Goal: Information Seeking & Learning: Get advice/opinions

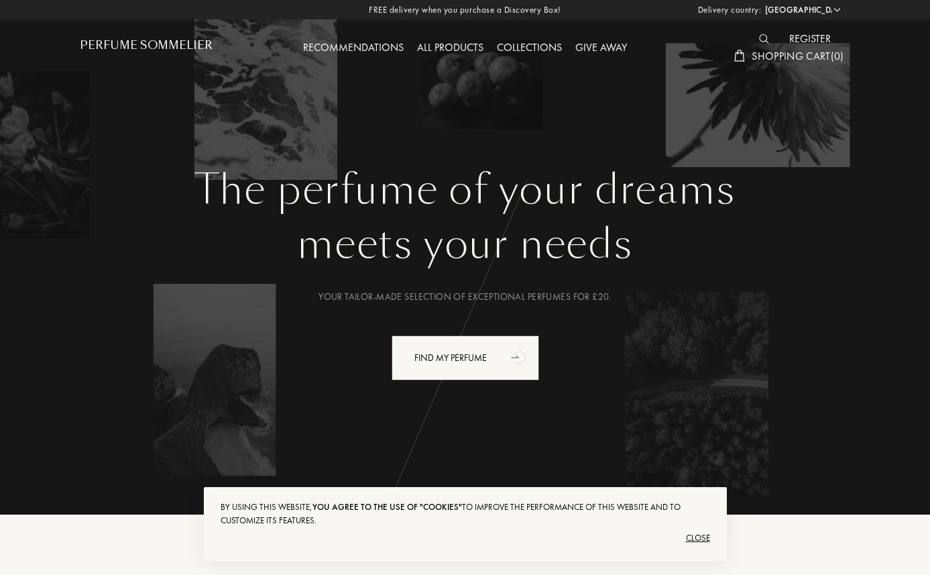
click at [377, 54] on div "Recommendations" at bounding box center [353, 48] width 114 height 17
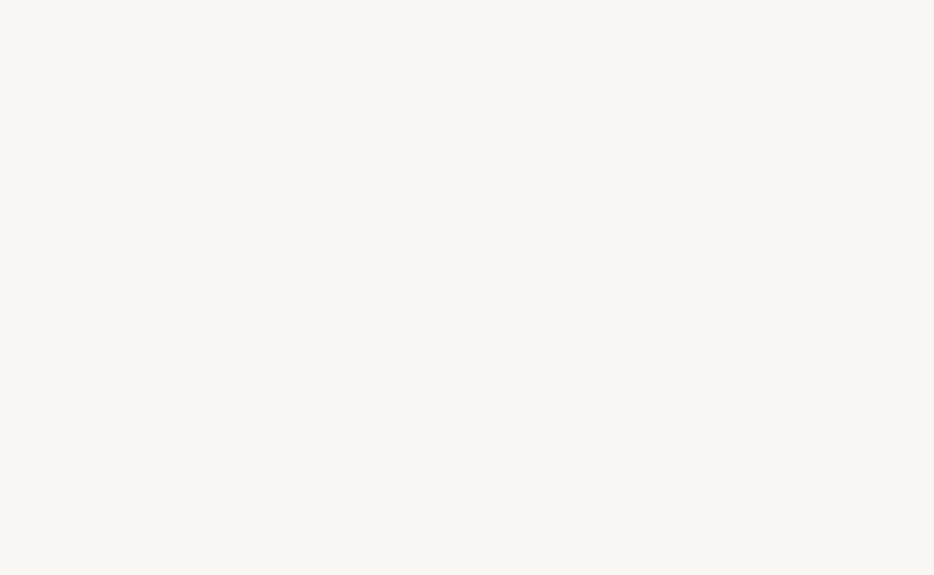
click at [514, 241] on font "n" at bounding box center [515, 260] width 19 height 47
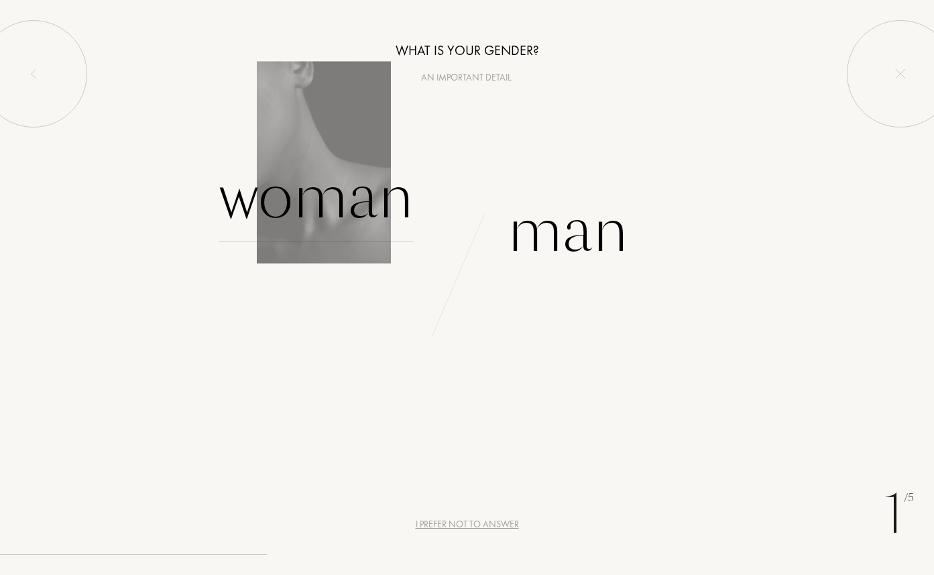
click at [343, 207] on font "Woman" at bounding box center [316, 196] width 194 height 84
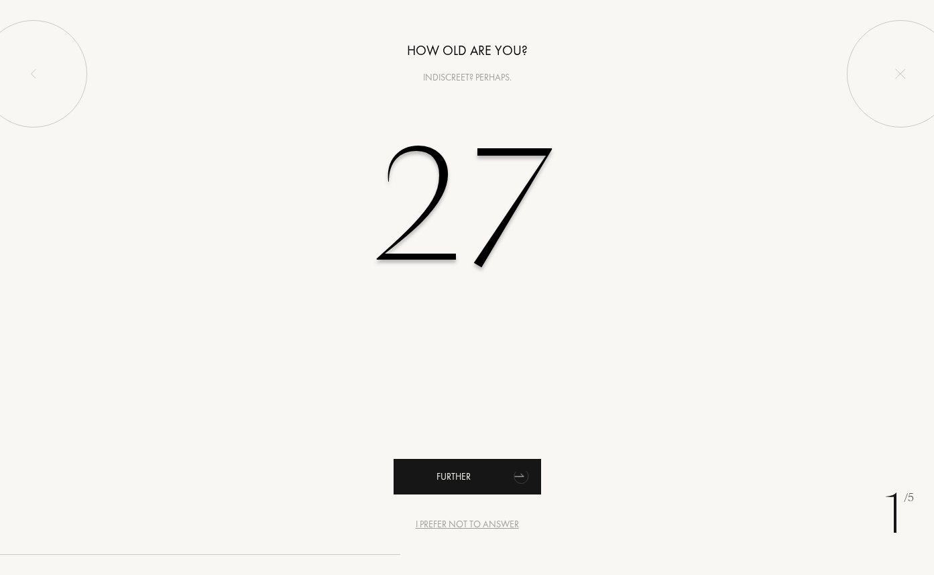
type input "27"
click at [432, 459] on div "Further" at bounding box center [467, 477] width 147 height 36
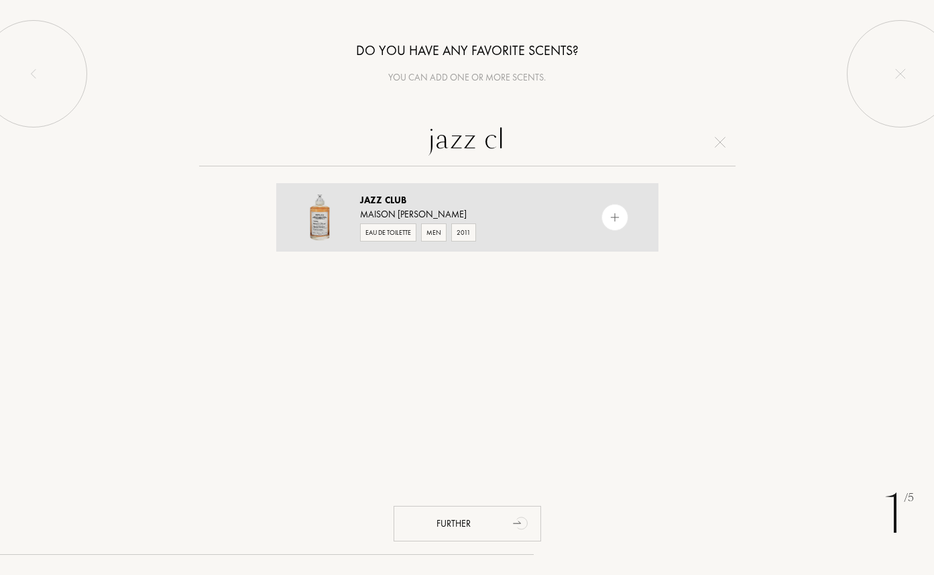
type input "jazz cl"
click at [522, 211] on div "Maison [PERSON_NAME]" at bounding box center [466, 214] width 213 height 14
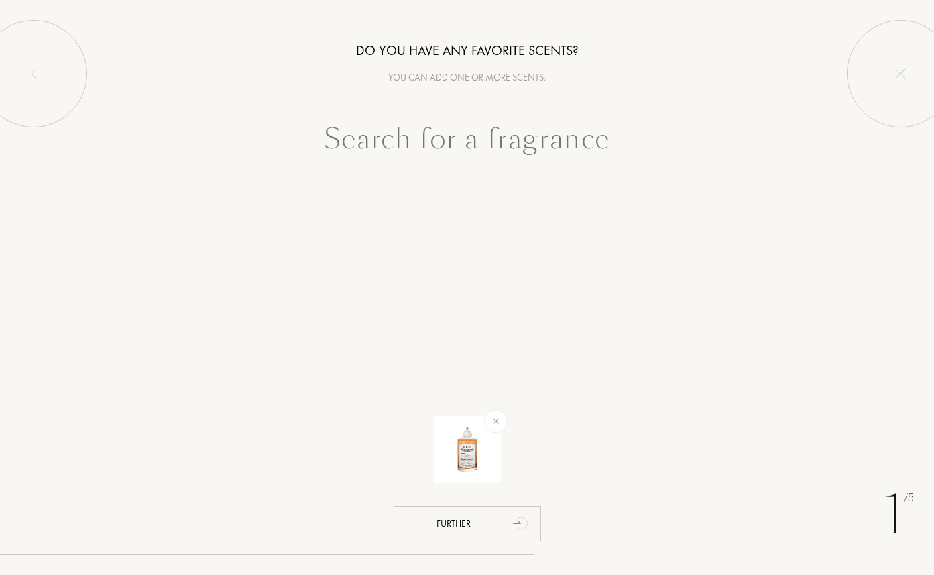
click at [516, 156] on input "text" at bounding box center [467, 142] width 536 height 48
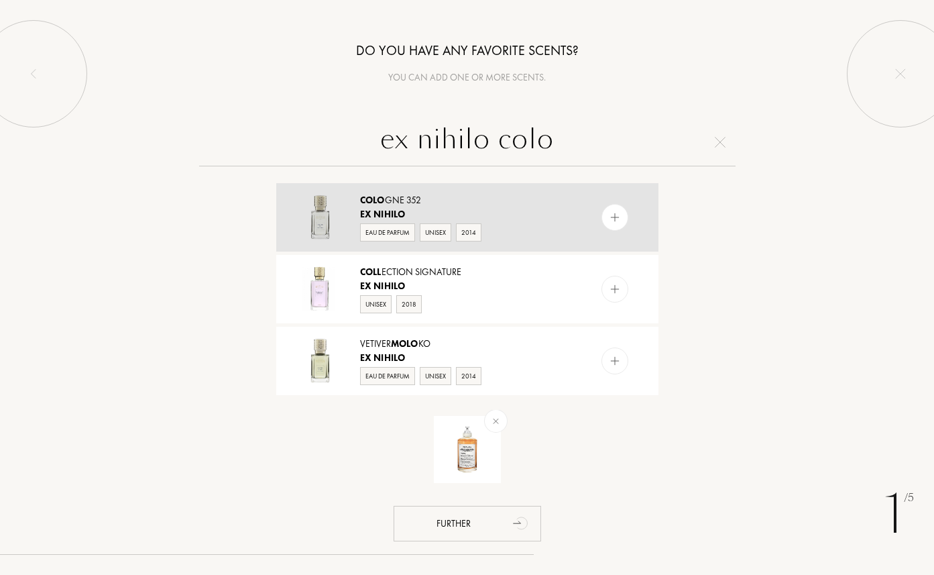
type input "ex nihilo colo"
click at [531, 213] on div "Ex Nihilo" at bounding box center [466, 214] width 213 height 14
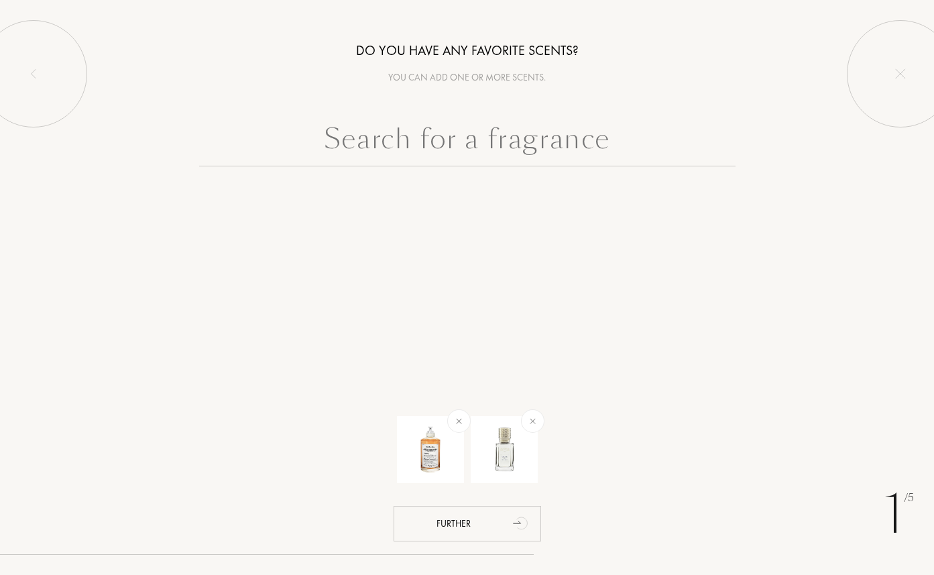
click at [511, 154] on input "text" at bounding box center [467, 142] width 536 height 48
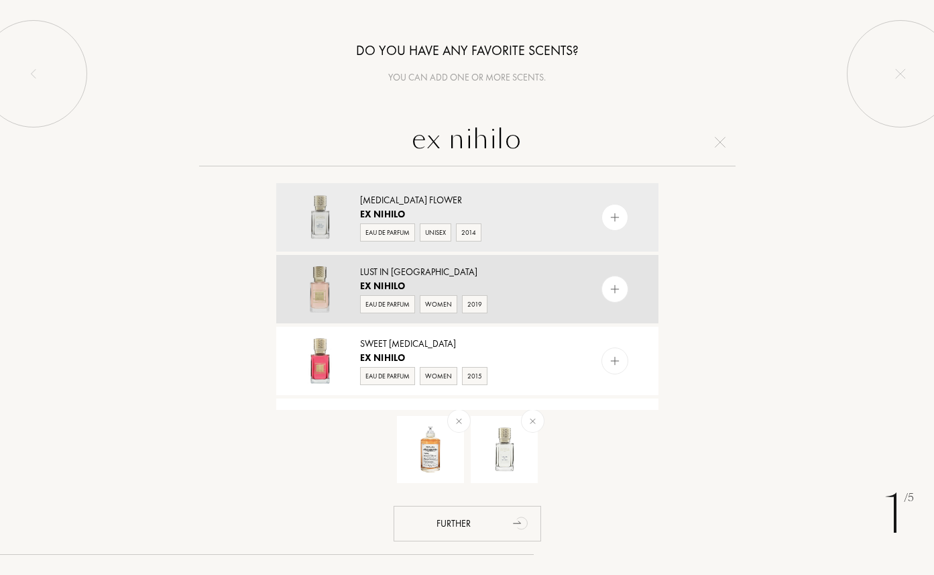
type input "ex nihilo"
click at [536, 279] on div "Ex Nihilo" at bounding box center [466, 286] width 213 height 14
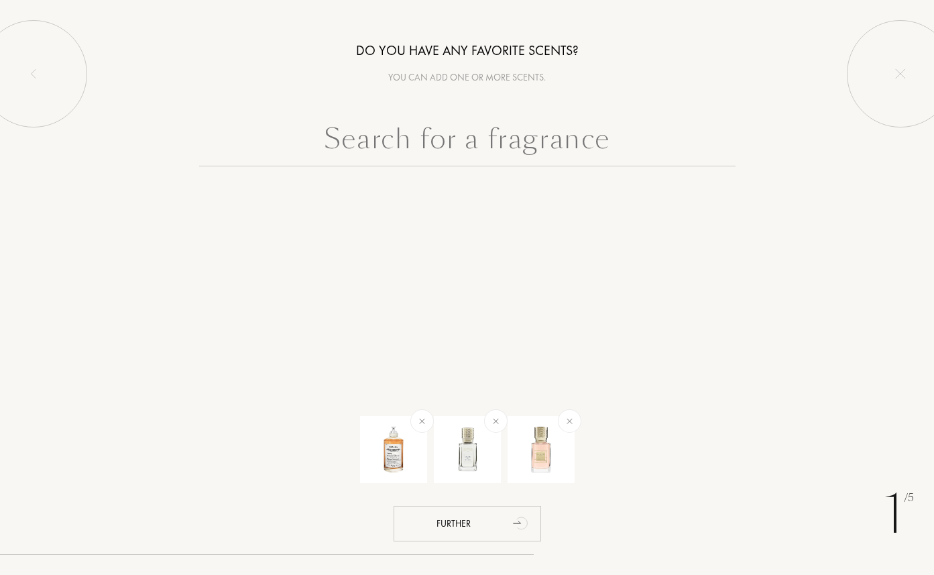
click at [515, 147] on input "text" at bounding box center [467, 142] width 536 height 48
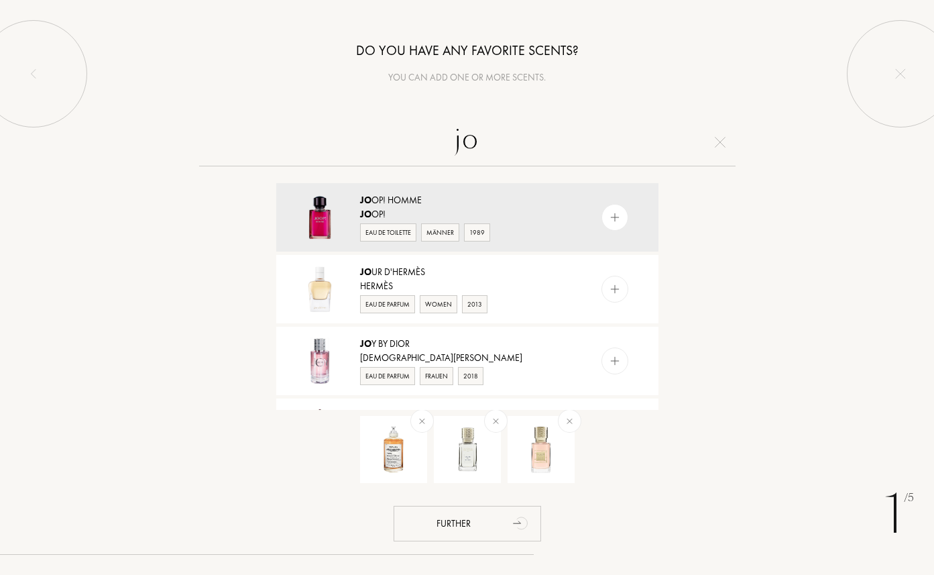
type input "j"
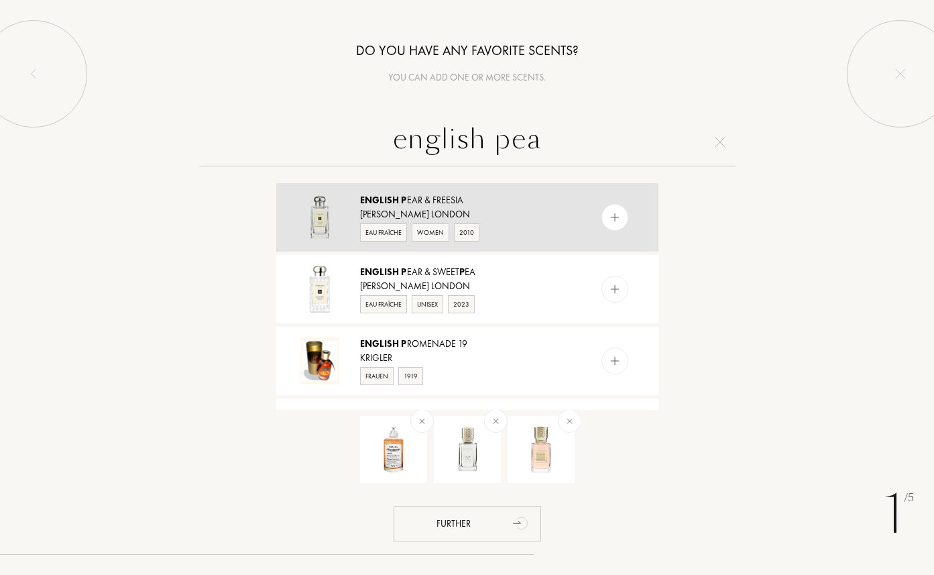
type input "english pea"
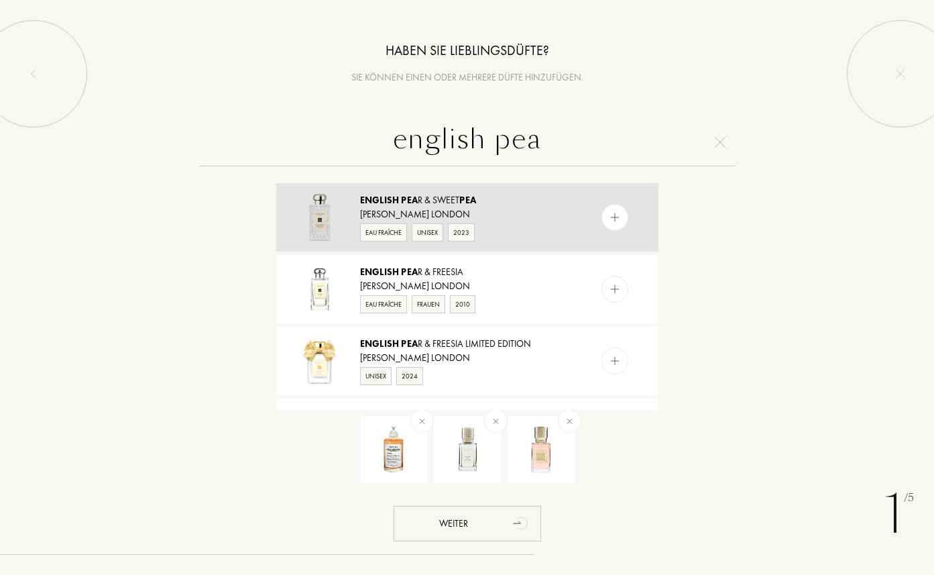
click at [526, 200] on div "English Pea r & Sweet Pea" at bounding box center [466, 200] width 213 height 14
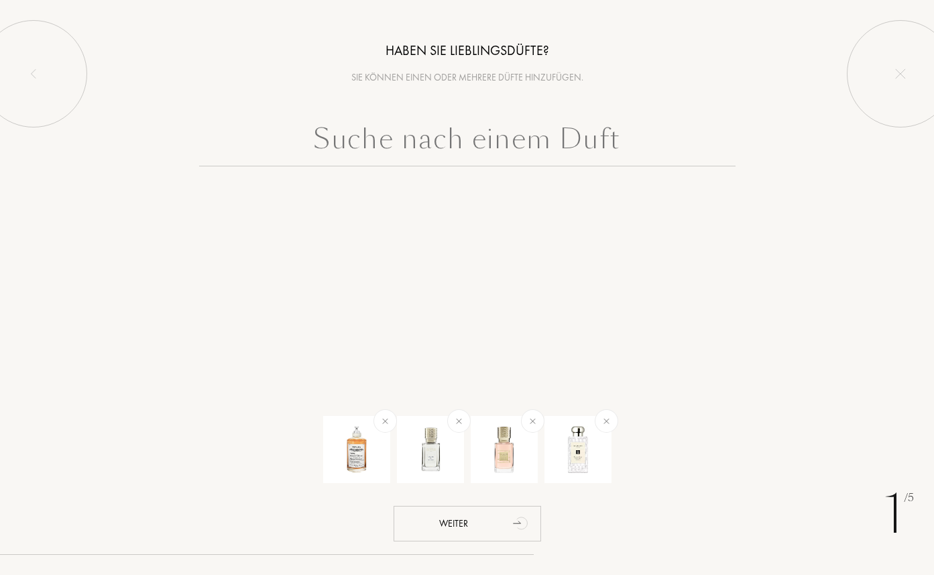
click at [522, 153] on input "text" at bounding box center [467, 142] width 536 height 48
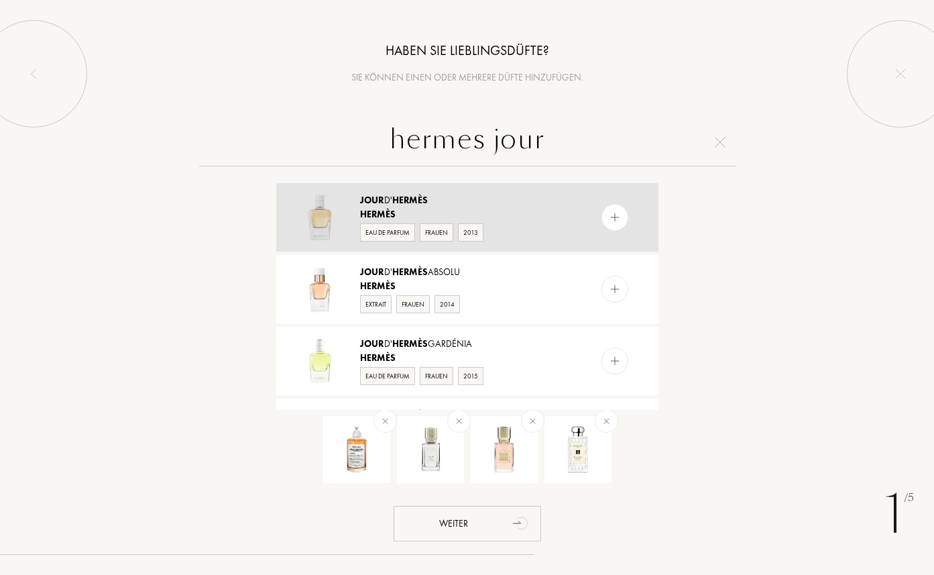
type input "hermes jour"
click at [522, 214] on div "Hermès" at bounding box center [466, 214] width 213 height 14
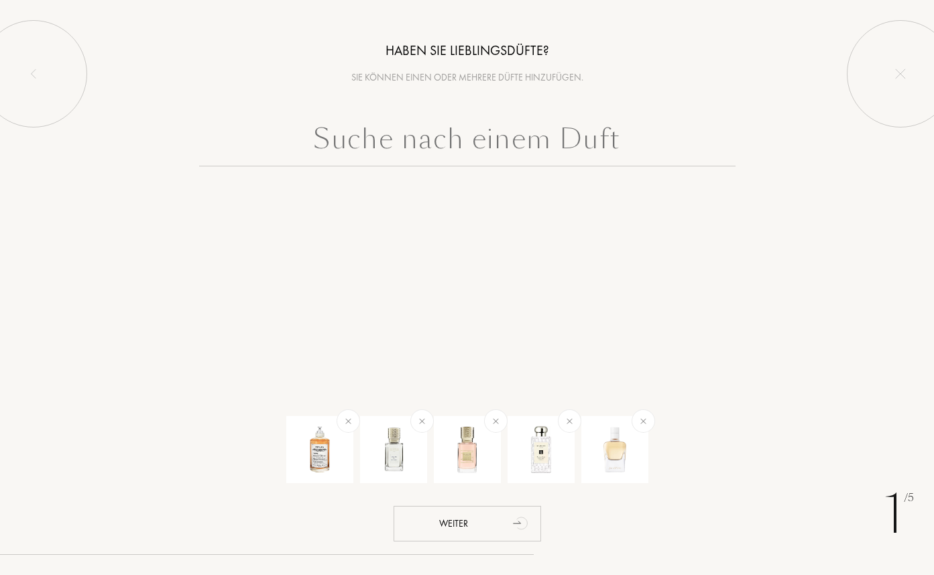
click at [502, 148] on input "text" at bounding box center [467, 142] width 536 height 48
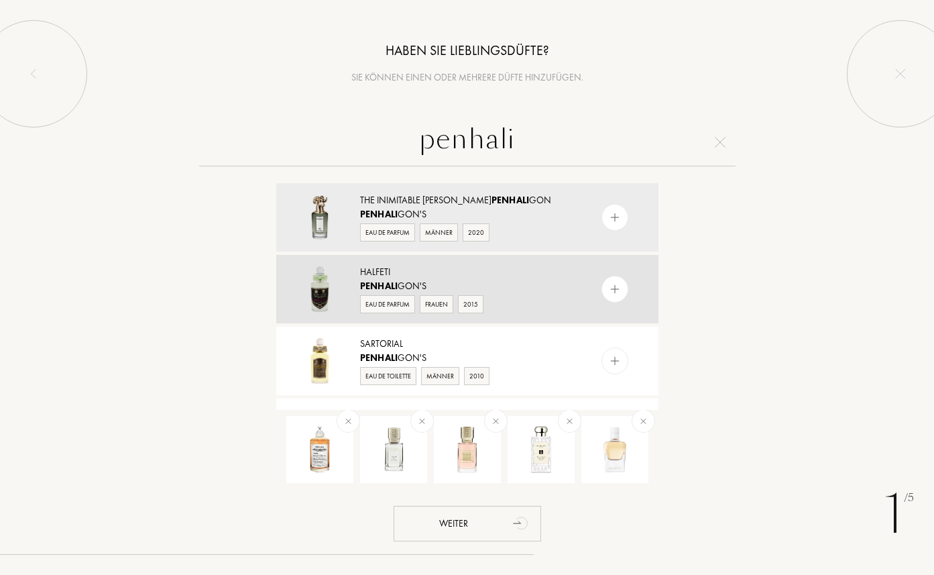
type input "penhali"
click at [519, 276] on div "Halfeti" at bounding box center [466, 272] width 213 height 14
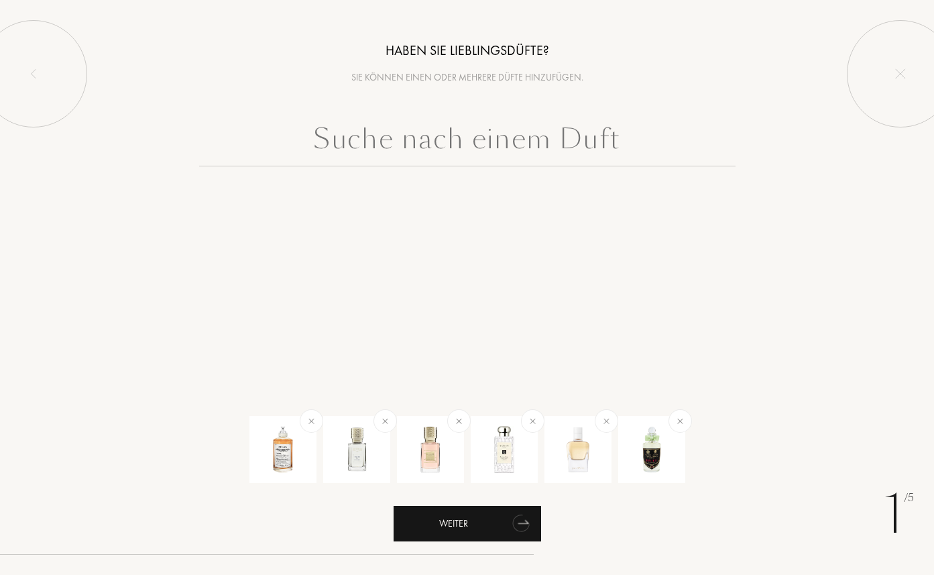
click at [495, 527] on div "Weiter" at bounding box center [467, 524] width 147 height 36
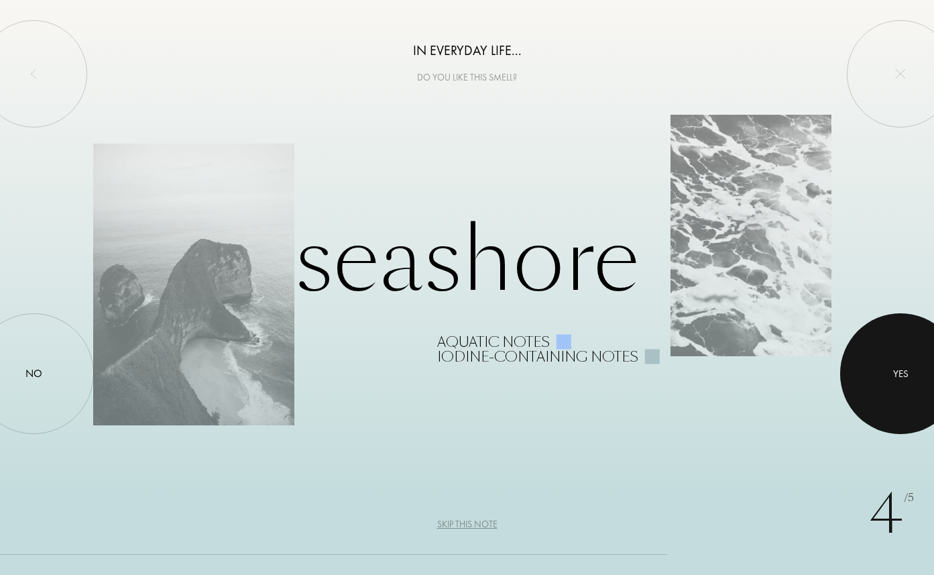
click at [882, 387] on div at bounding box center [900, 373] width 121 height 121
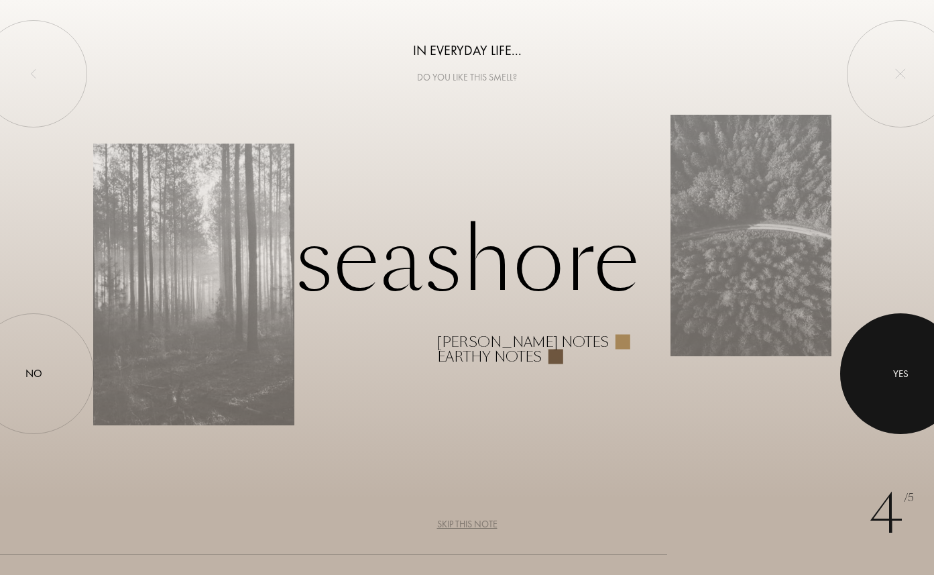
click at [909, 371] on div at bounding box center [900, 373] width 121 height 121
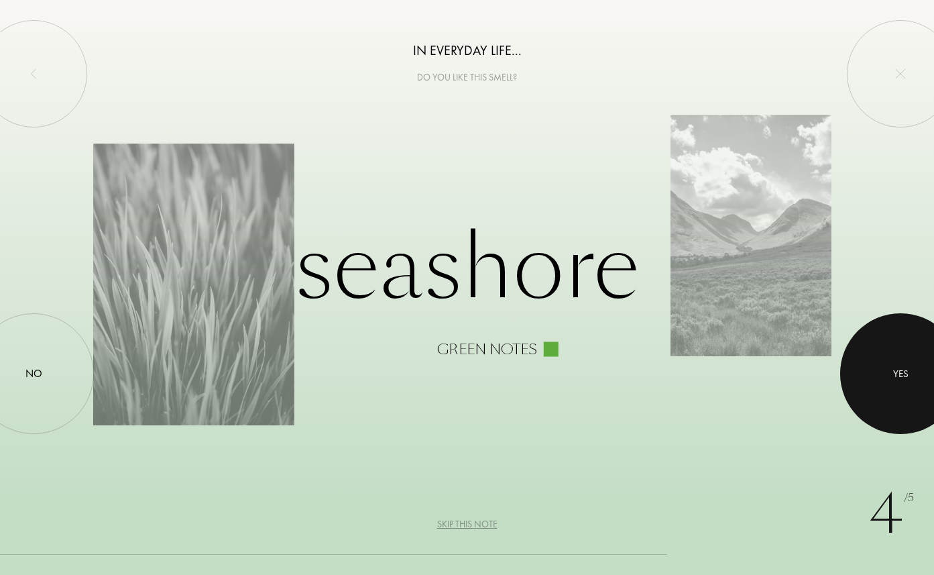
click at [909, 371] on div at bounding box center [900, 373] width 121 height 121
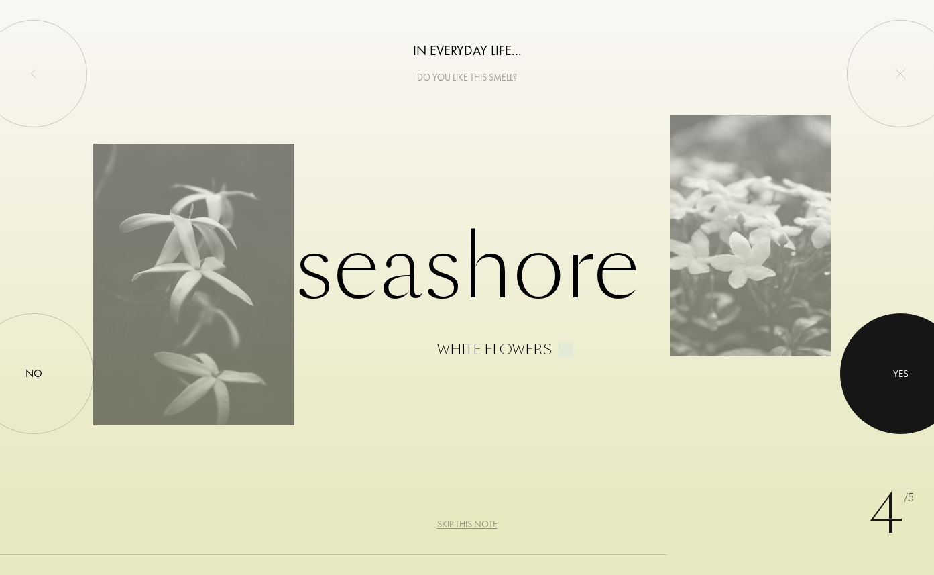
click at [909, 371] on div at bounding box center [900, 373] width 121 height 121
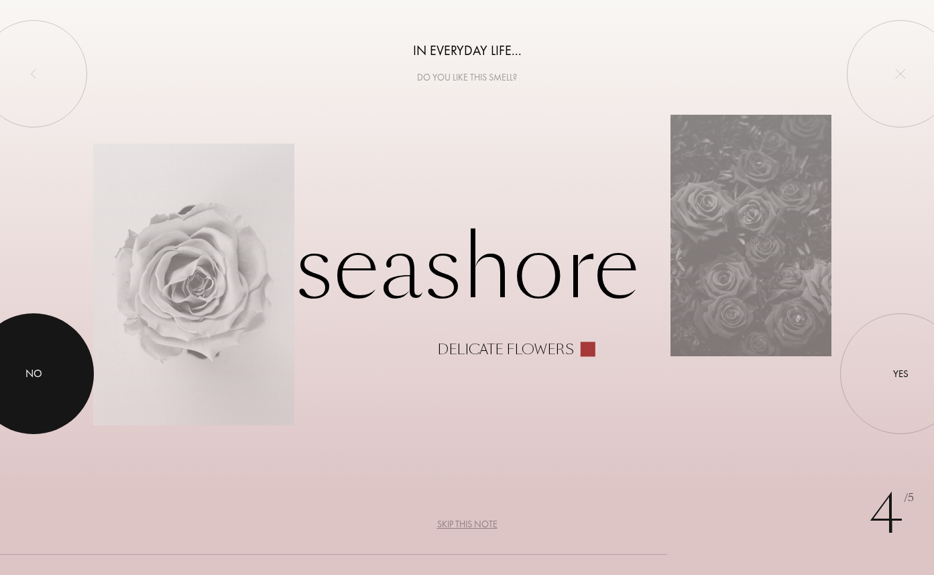
click at [37, 394] on div at bounding box center [33, 373] width 121 height 121
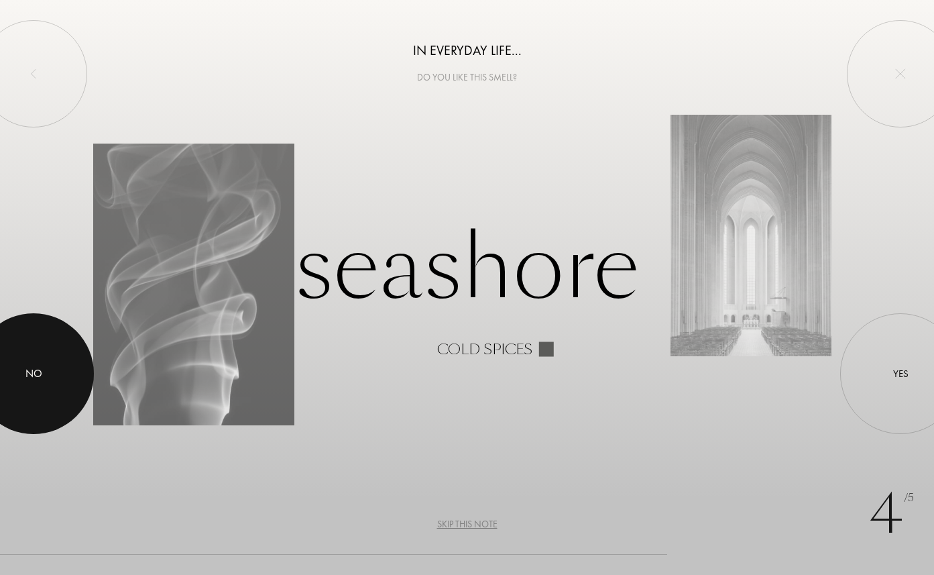
click at [68, 385] on div at bounding box center [33, 373] width 121 height 121
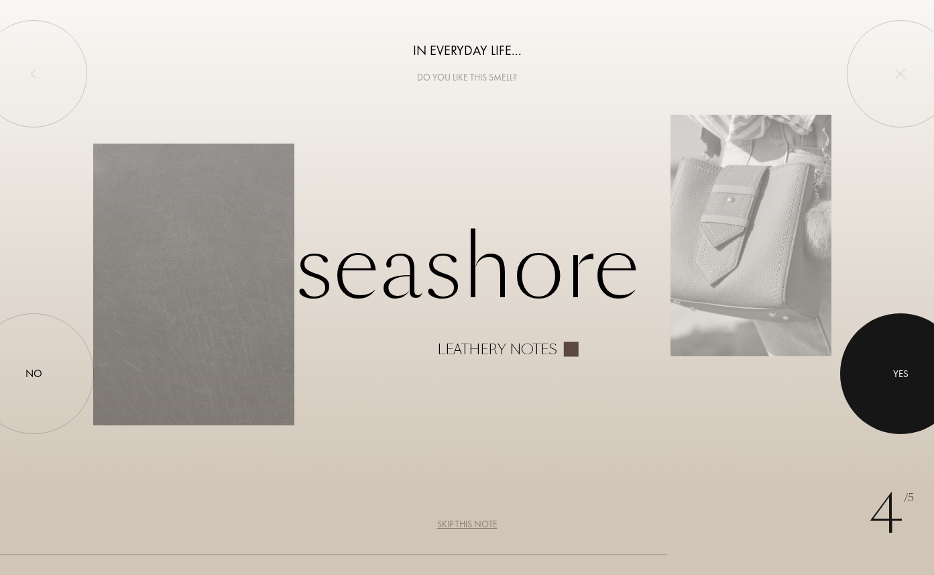
click at [920, 379] on div at bounding box center [900, 373] width 121 height 121
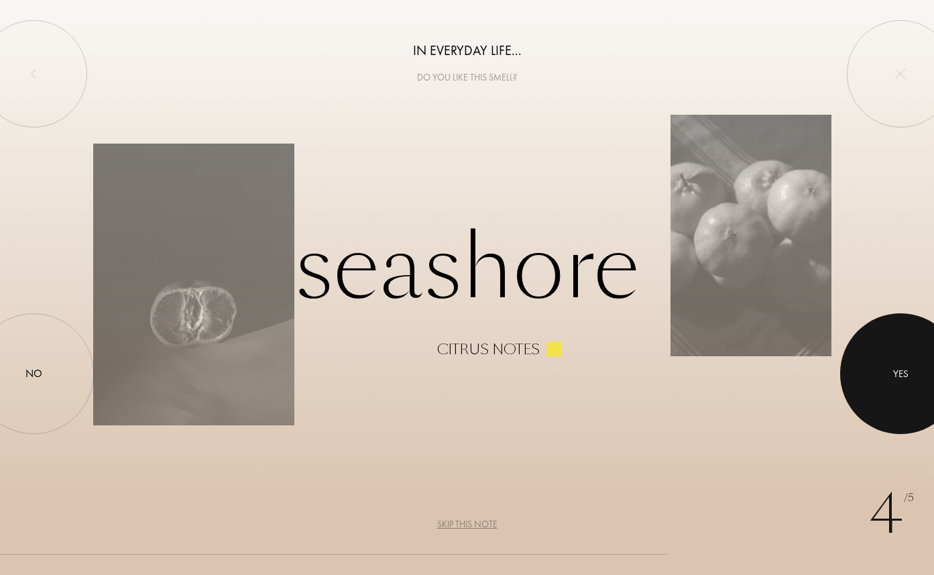
click at [900, 381] on div at bounding box center [900, 373] width 121 height 121
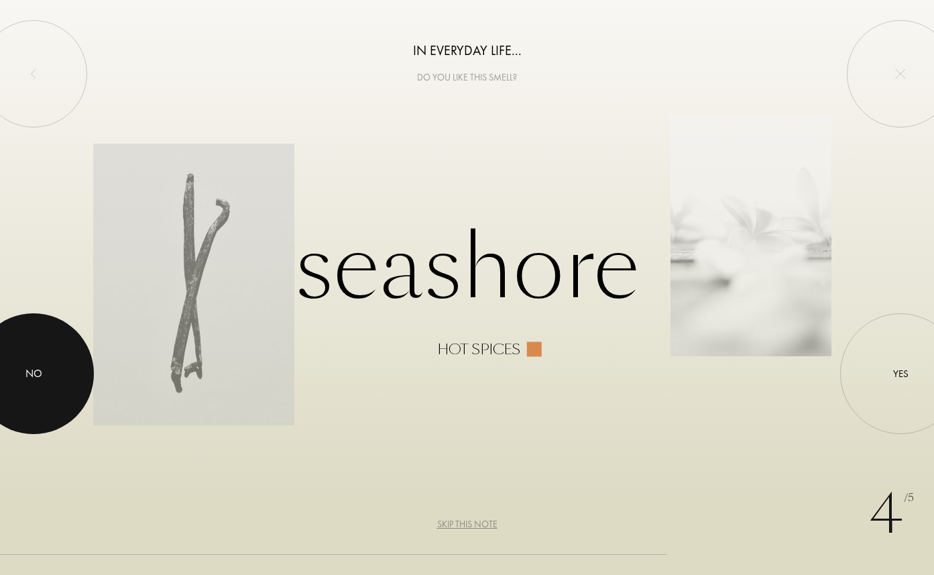
click at [50, 368] on div at bounding box center [33, 373] width 121 height 121
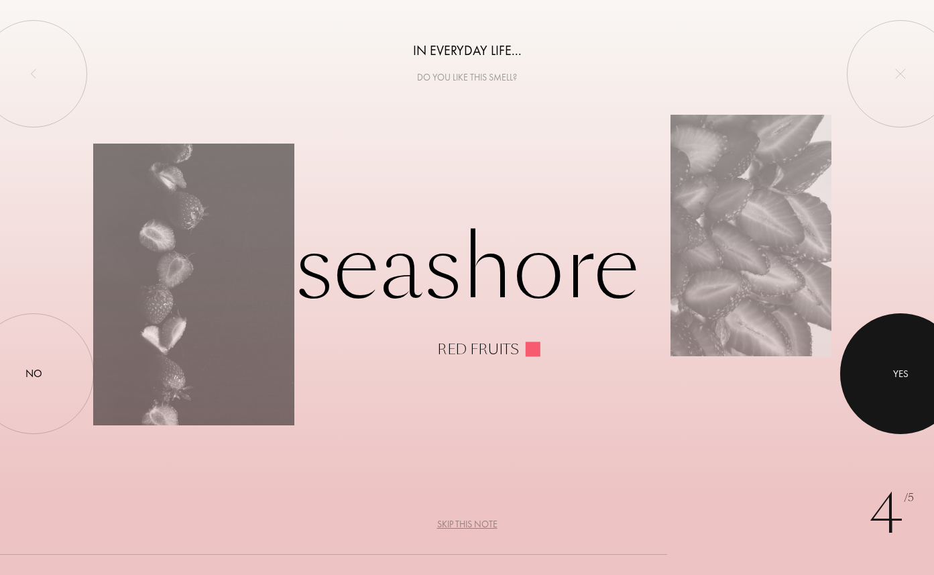
click at [863, 364] on div at bounding box center [900, 373] width 121 height 121
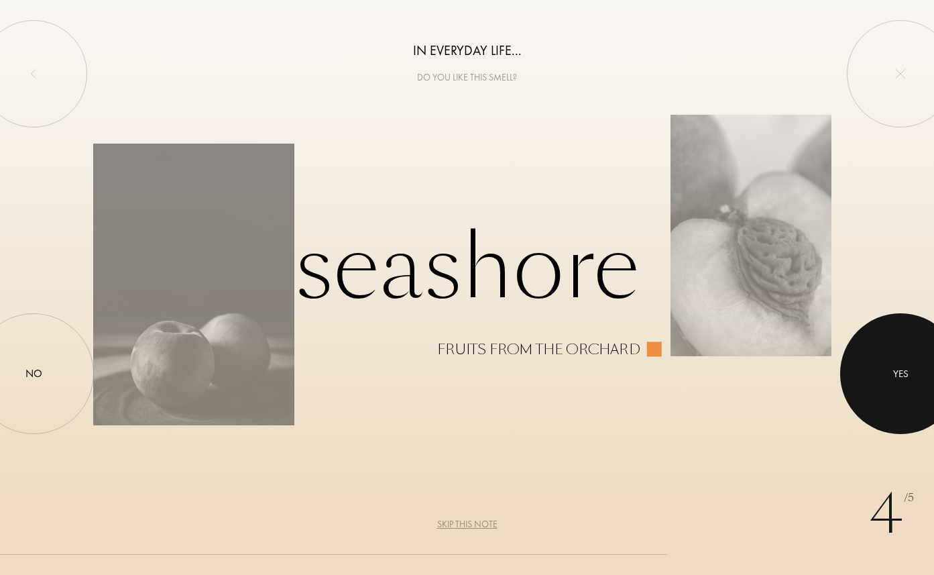
click at [863, 364] on div at bounding box center [900, 373] width 121 height 121
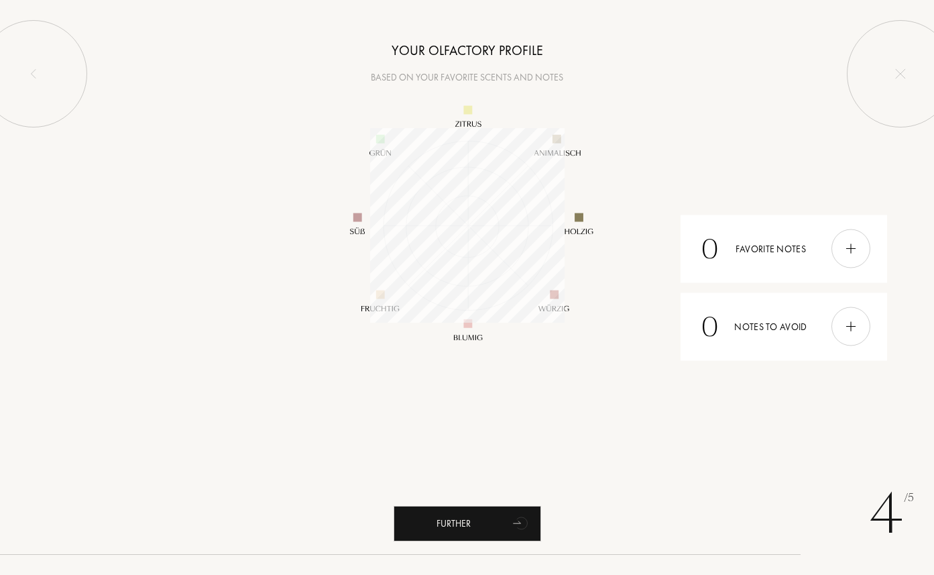
scroll to position [194, 194]
click at [516, 524] on icon "animation" at bounding box center [520, 523] width 17 height 19
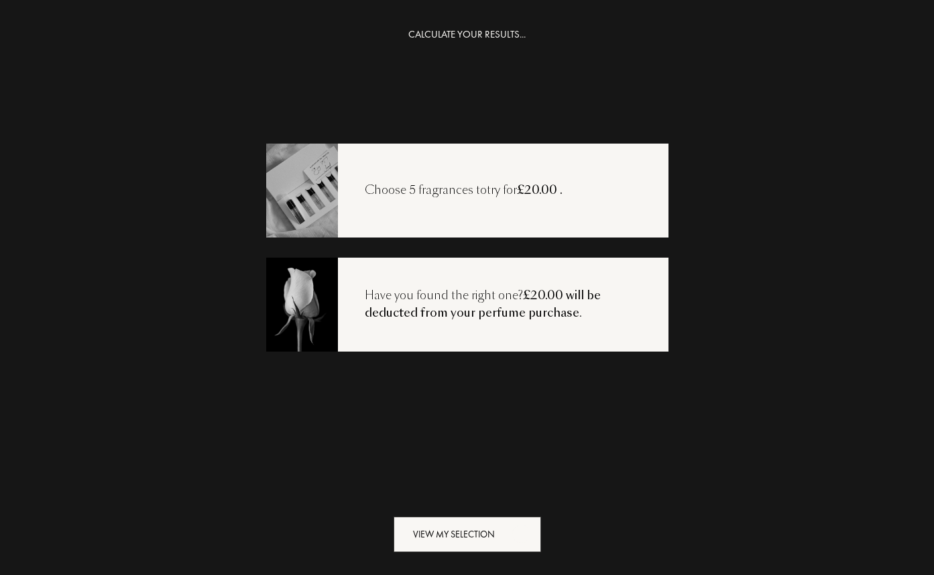
click at [516, 524] on icon "animation" at bounding box center [521, 533] width 27 height 27
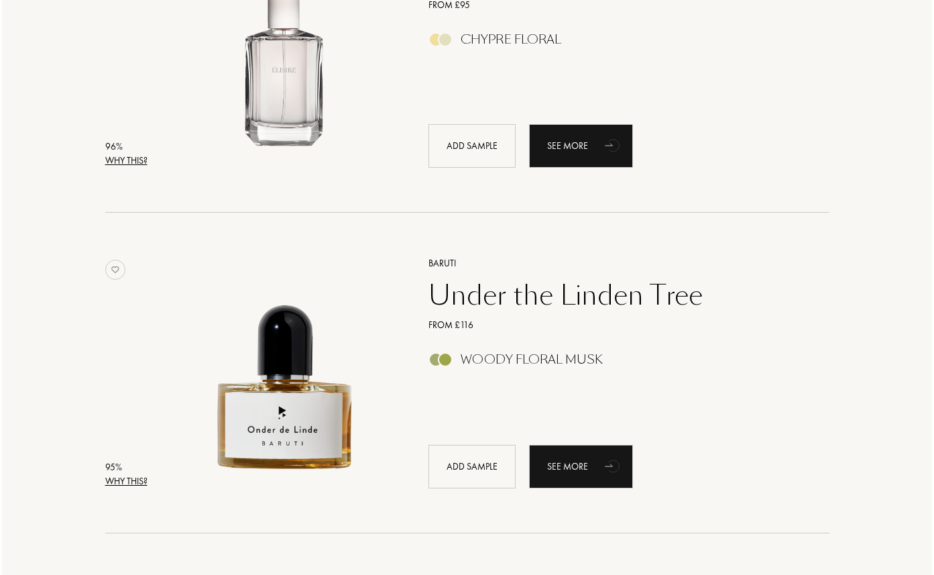
scroll to position [327, 0]
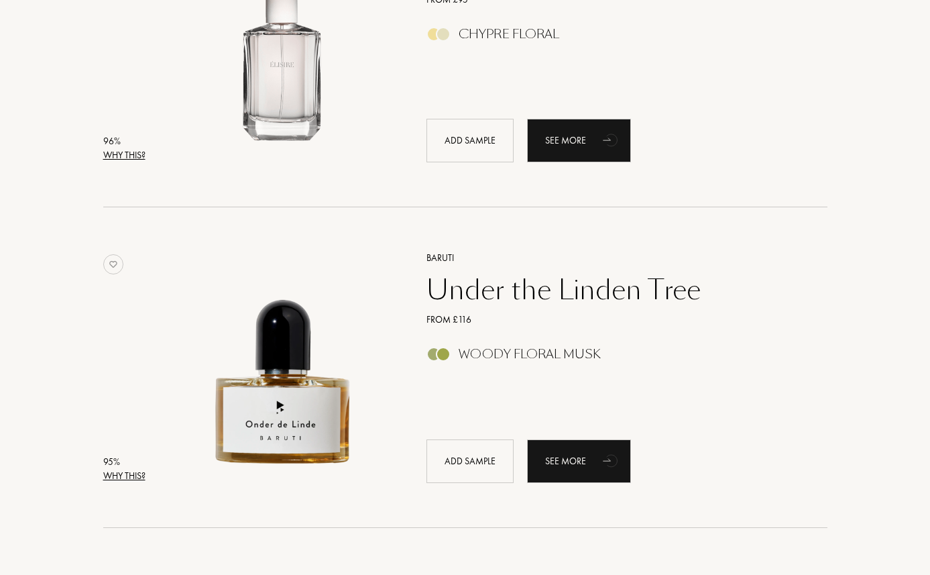
click at [111, 153] on font "Why this?" at bounding box center [124, 155] width 42 height 12
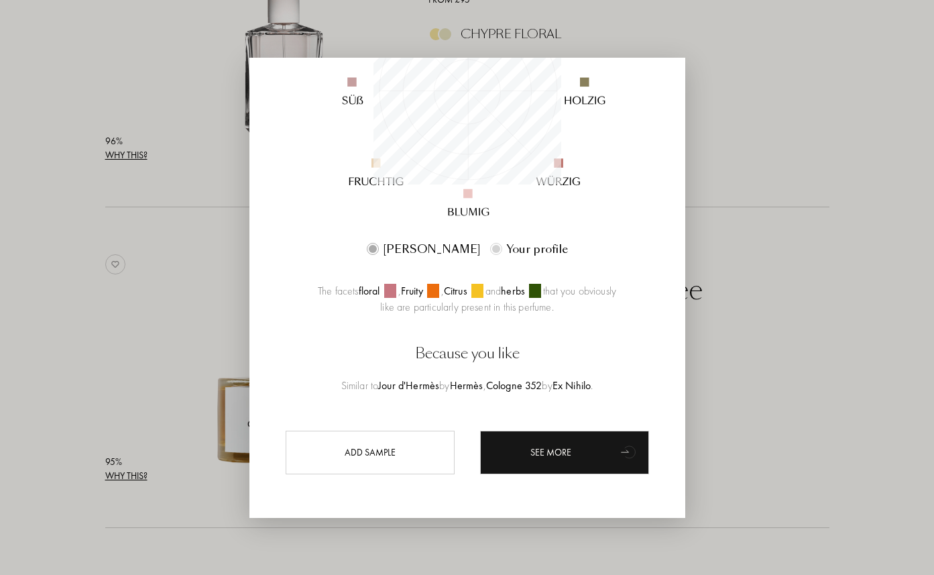
scroll to position [0, 0]
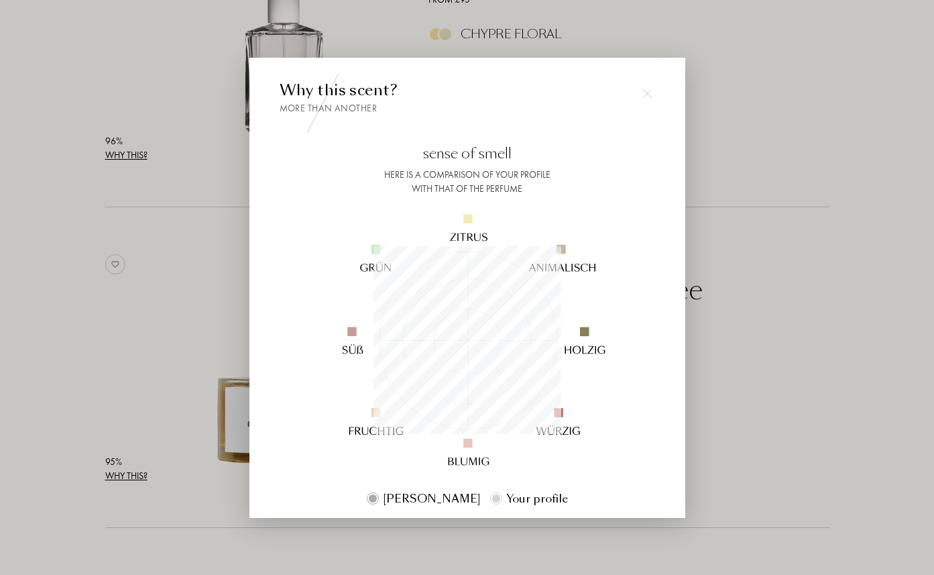
click at [643, 96] on img at bounding box center [647, 93] width 9 height 9
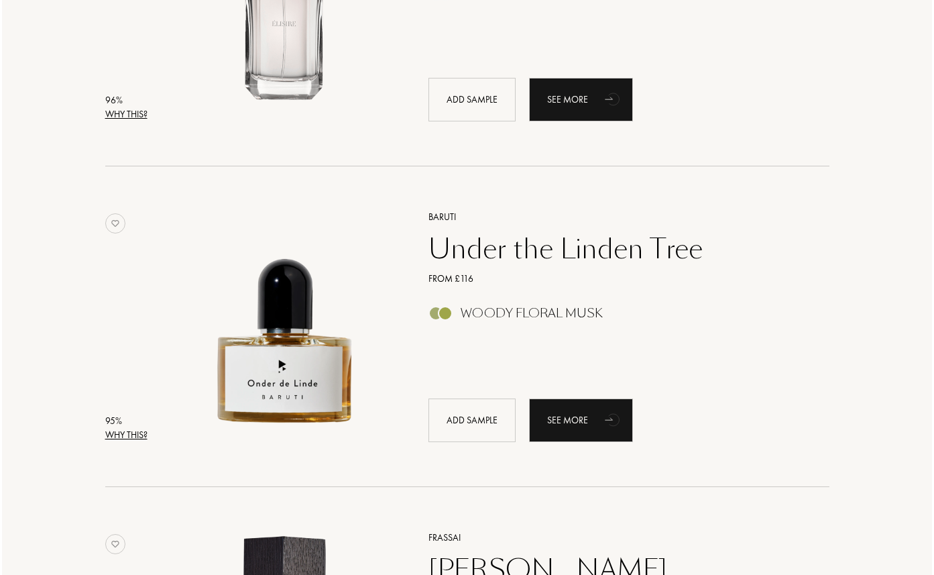
scroll to position [456, 0]
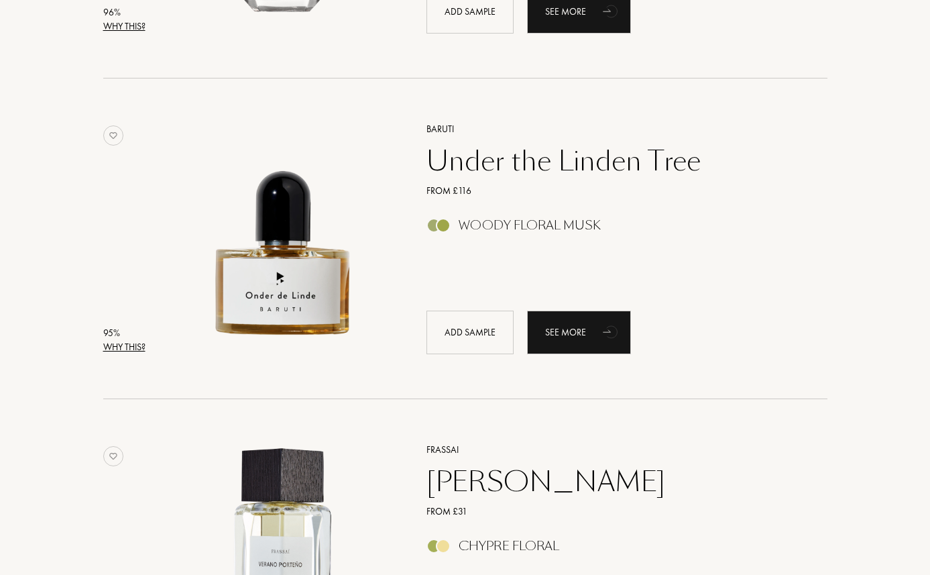
click at [117, 345] on font "Why this?" at bounding box center [124, 347] width 42 height 12
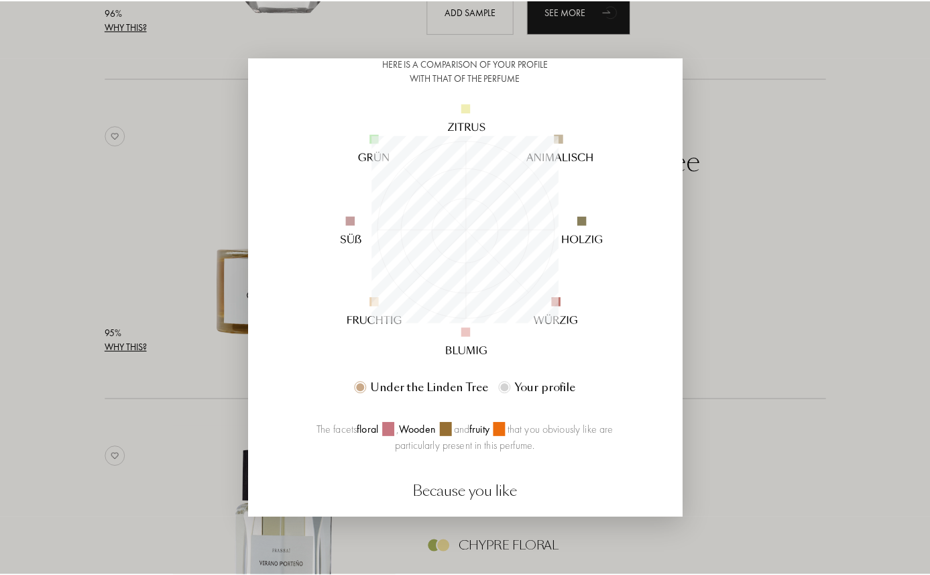
scroll to position [0, 0]
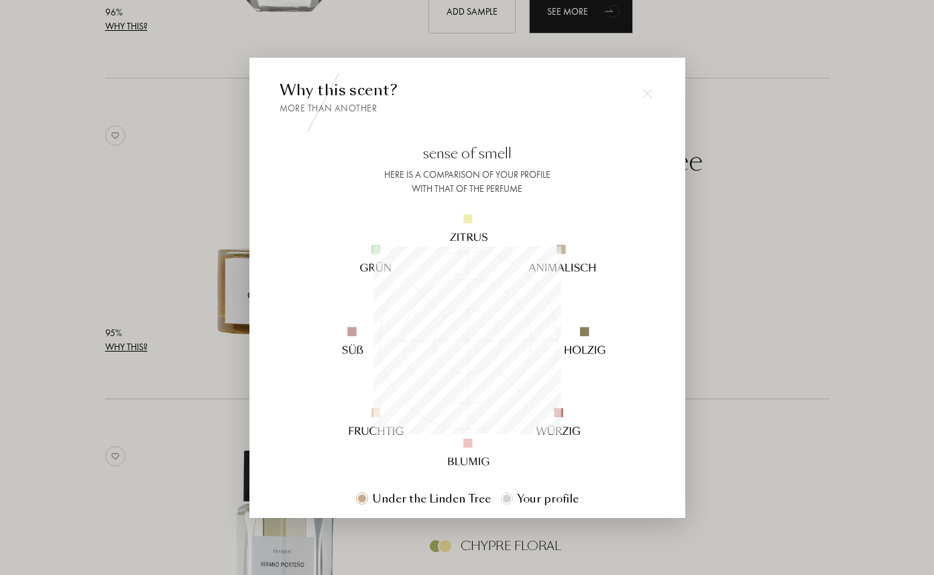
click at [643, 93] on img at bounding box center [647, 93] width 9 height 9
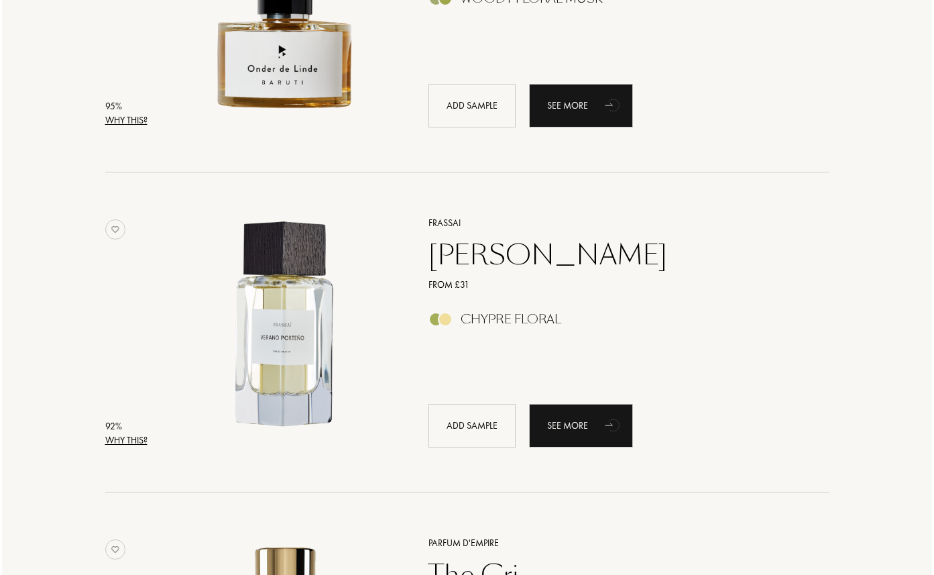
scroll to position [908, 0]
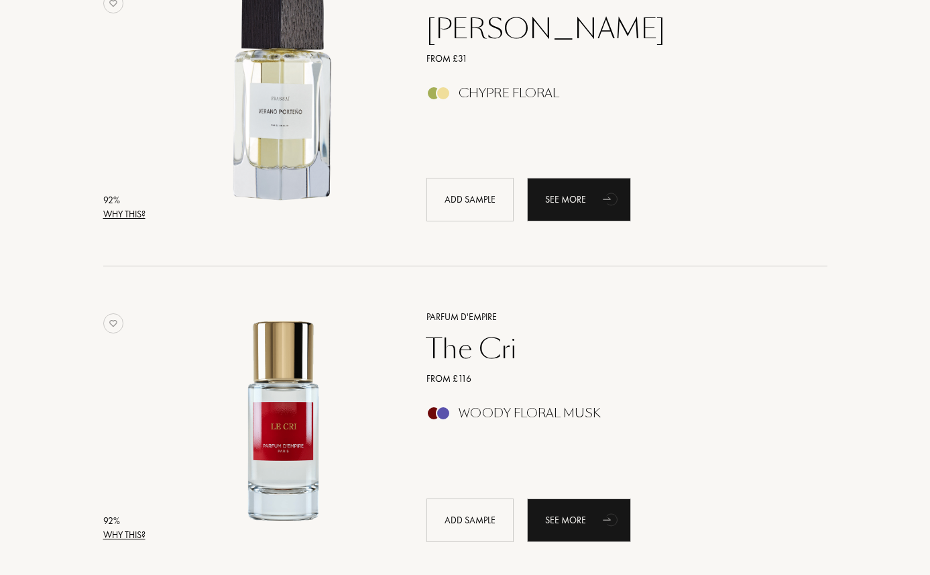
click at [121, 214] on font "Why this?" at bounding box center [124, 214] width 42 height 12
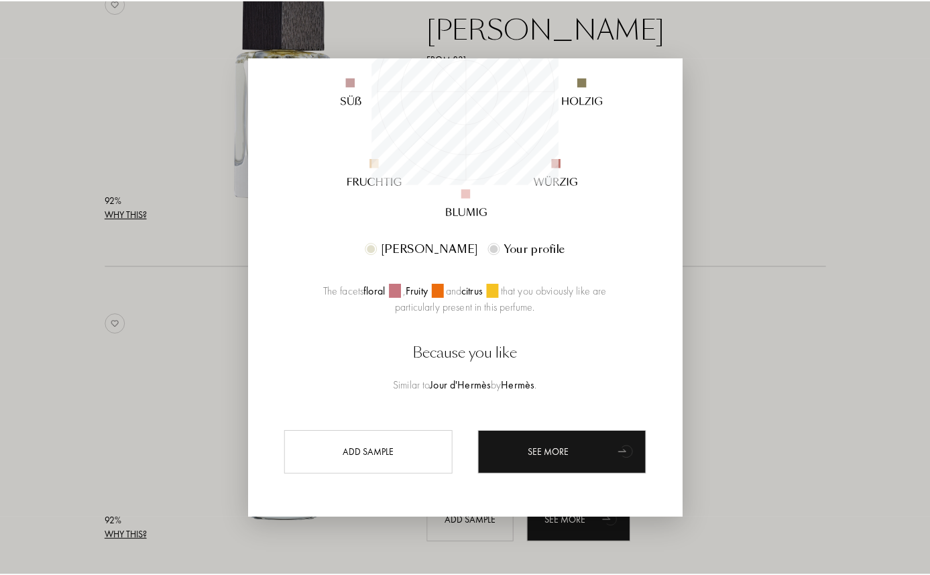
scroll to position [0, 0]
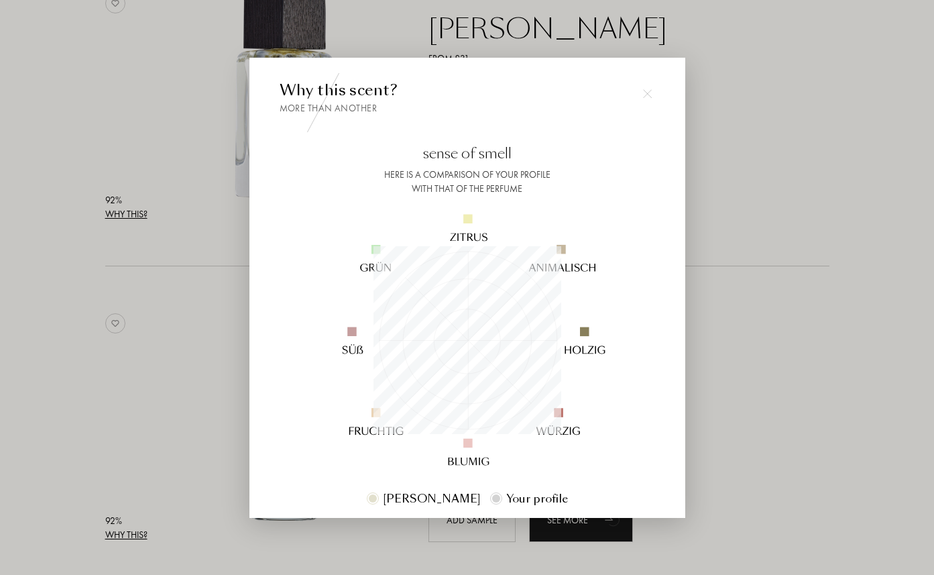
click at [647, 96] on img at bounding box center [647, 93] width 9 height 9
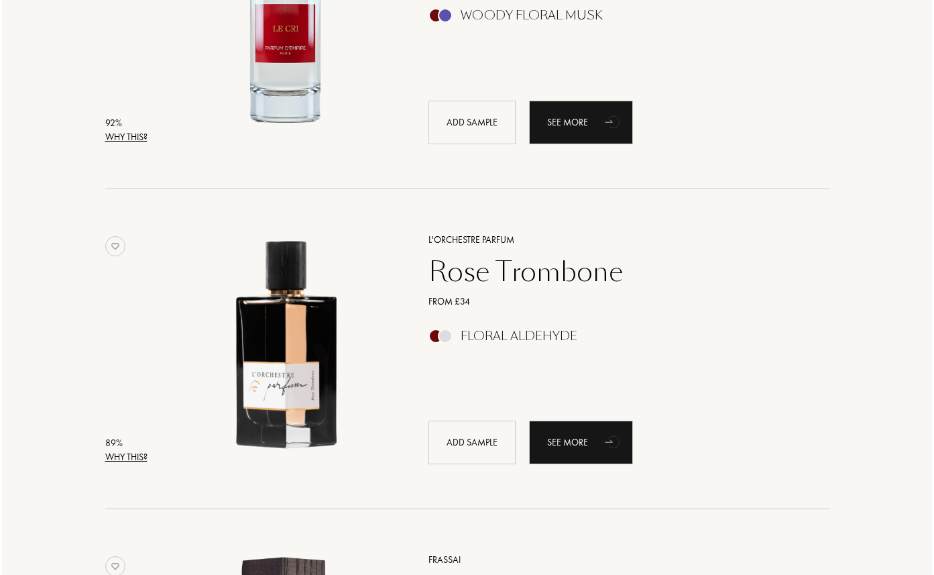
scroll to position [1346, 0]
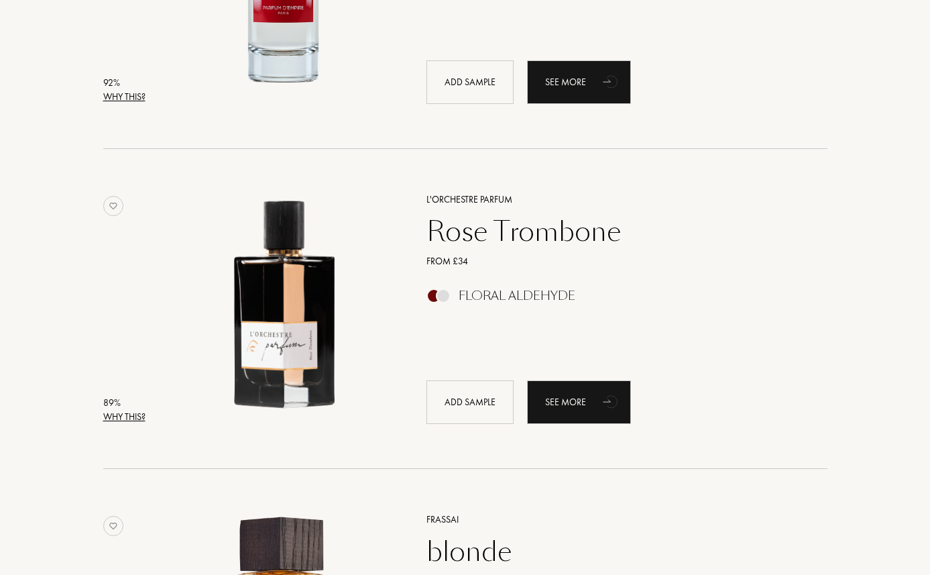
click at [118, 90] on div "Why this?" at bounding box center [124, 97] width 42 height 14
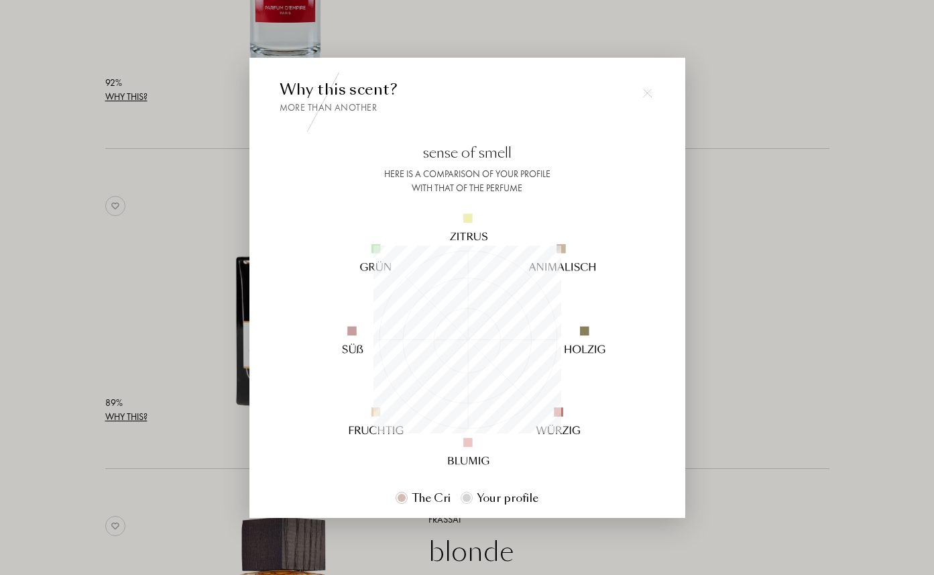
scroll to position [0, 0]
click at [725, 292] on div at bounding box center [467, 287] width 934 height 575
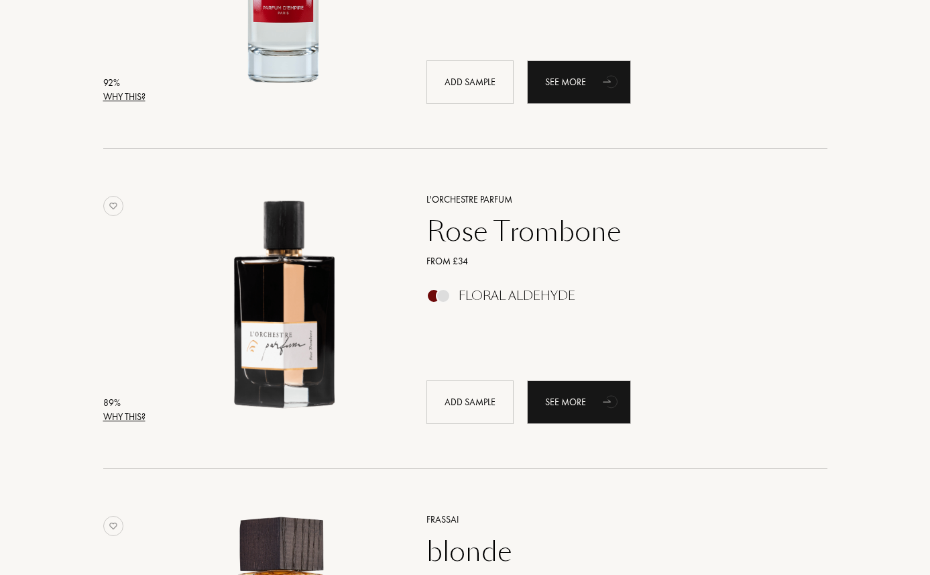
click at [132, 409] on div "89 %" at bounding box center [124, 403] width 42 height 14
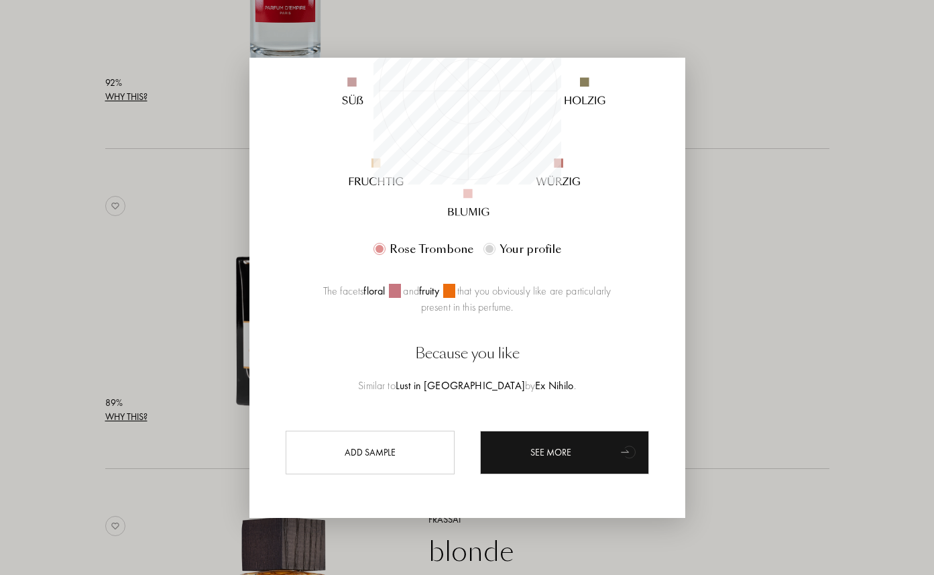
click at [649, 82] on div "Why this scent? More than another sense of smell Here is a comparison of your p…" at bounding box center [467, 122] width 375 height 584
click at [760, 117] on div at bounding box center [467, 287] width 934 height 575
